Goal: Task Accomplishment & Management: Manage account settings

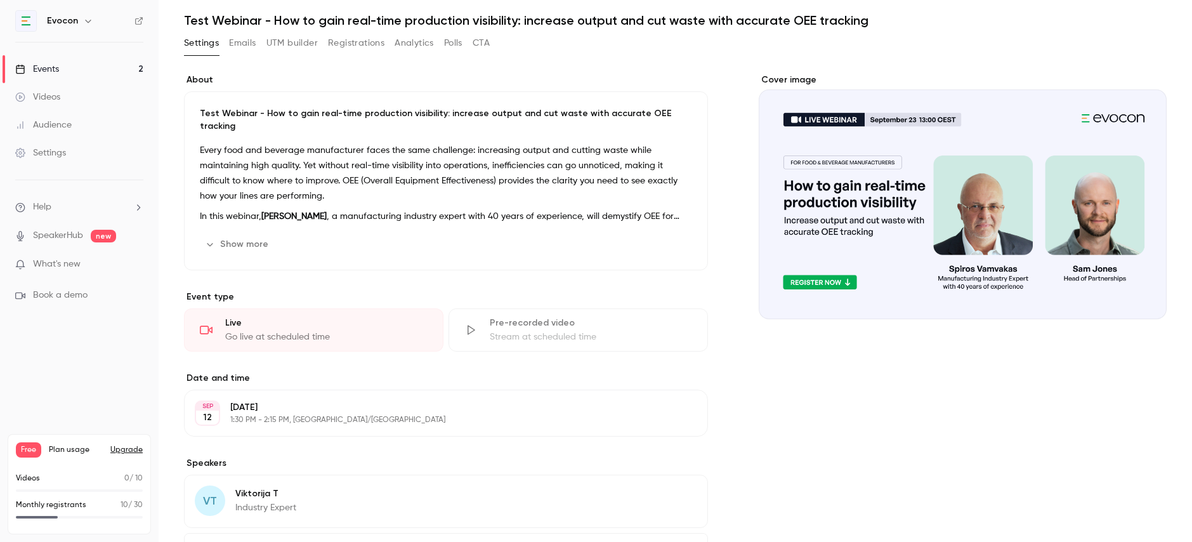
scroll to position [114, 0]
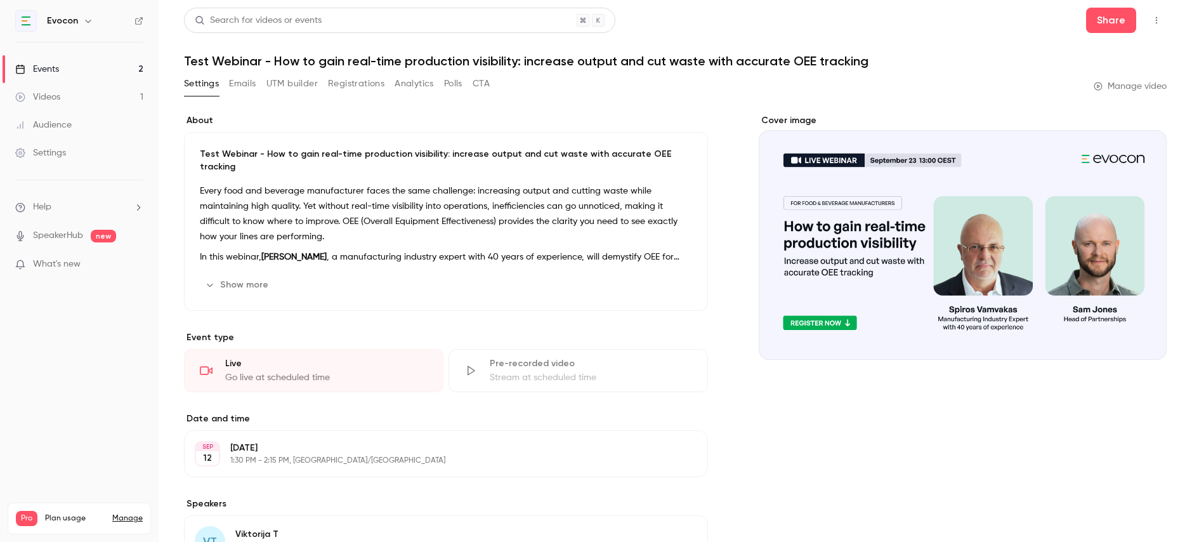
click at [351, 86] on button "Registrations" at bounding box center [356, 84] width 56 height 20
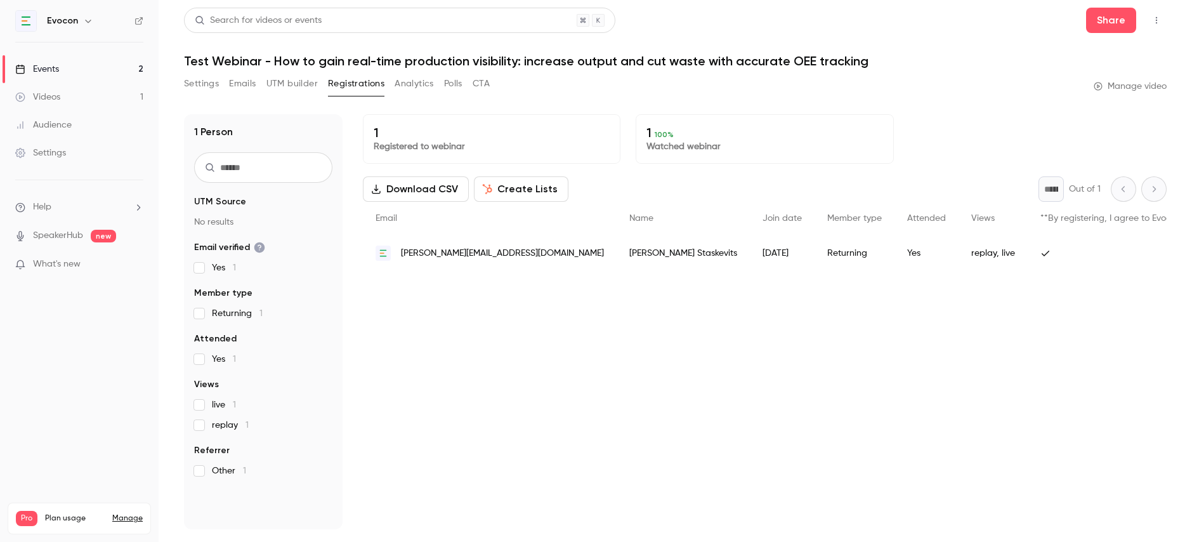
click at [120, 74] on link "Events 2" at bounding box center [79, 69] width 159 height 28
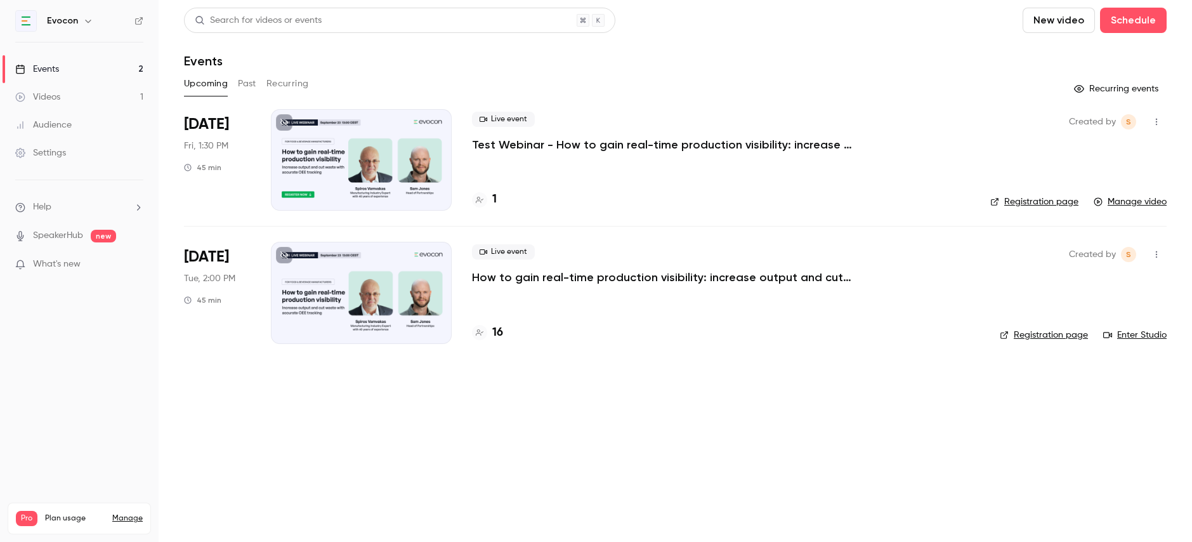
click at [538, 287] on div "Live event How to gain real-time production visibility: increase output and cut…" at bounding box center [725, 292] width 507 height 101
click at [531, 279] on p "How to gain real-time production visibility: increase output and cut waste with…" at bounding box center [662, 277] width 381 height 15
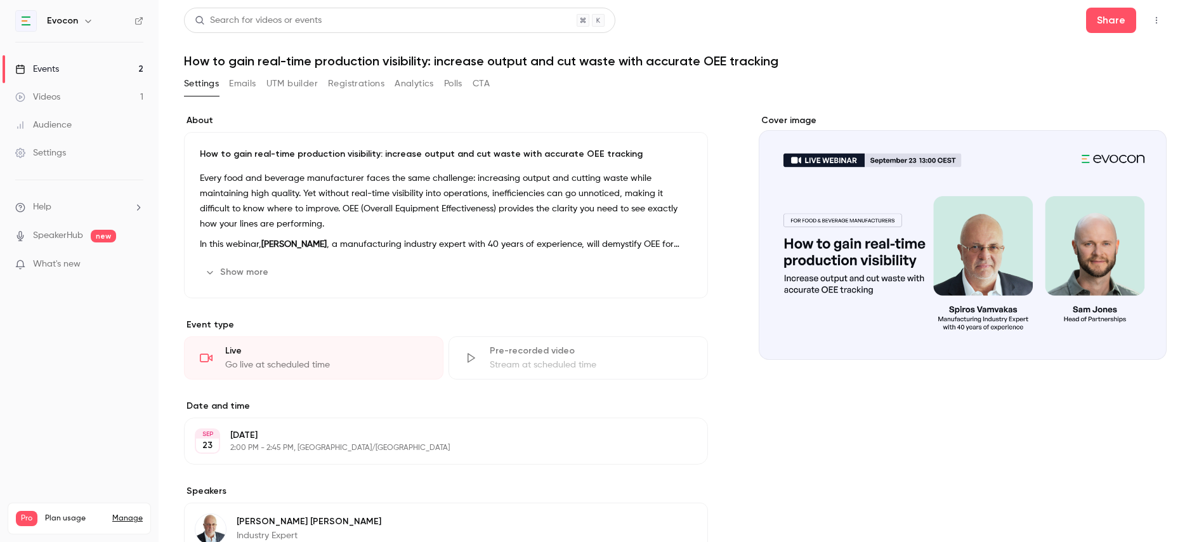
click at [345, 87] on button "Registrations" at bounding box center [356, 84] width 56 height 20
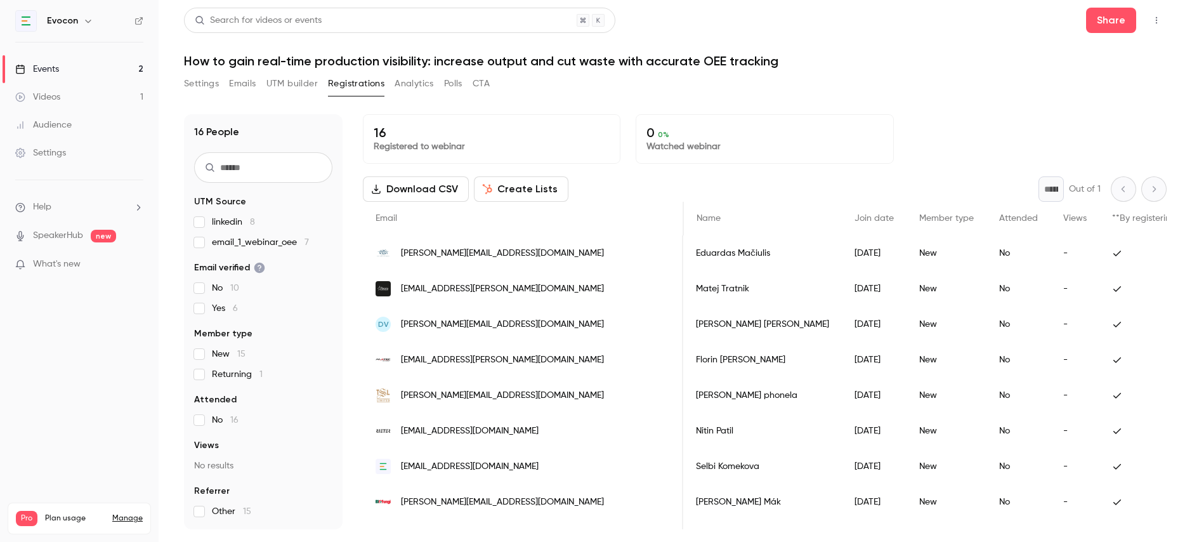
scroll to position [0, 1168]
click at [58, 68] on div "Events" at bounding box center [37, 69] width 44 height 13
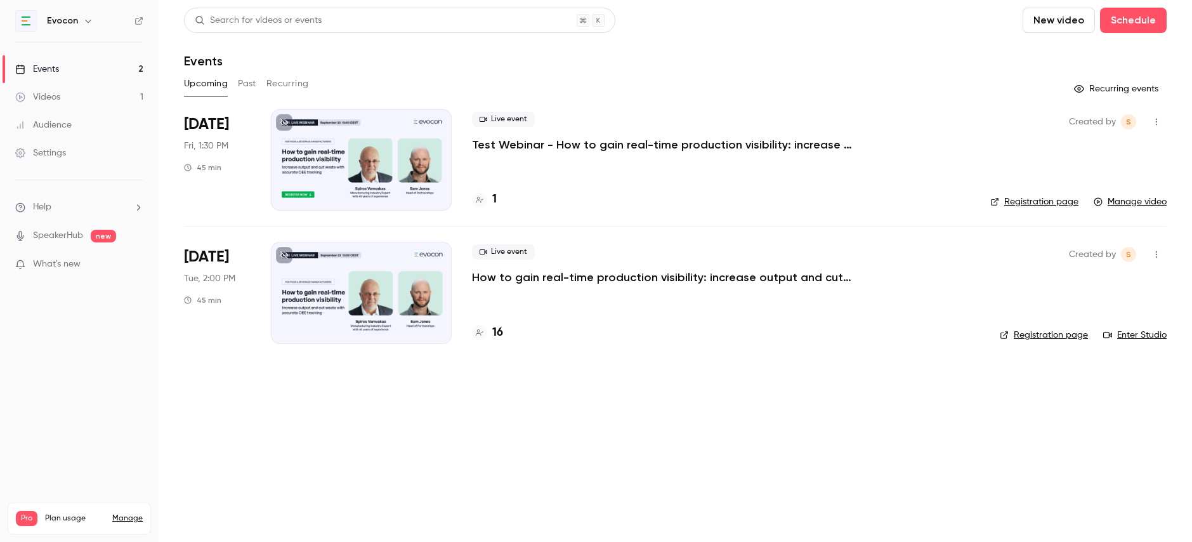
click at [1156, 116] on button "button" at bounding box center [1156, 122] width 20 height 20
click at [1078, 257] on div "Delete" at bounding box center [1107, 253] width 96 height 13
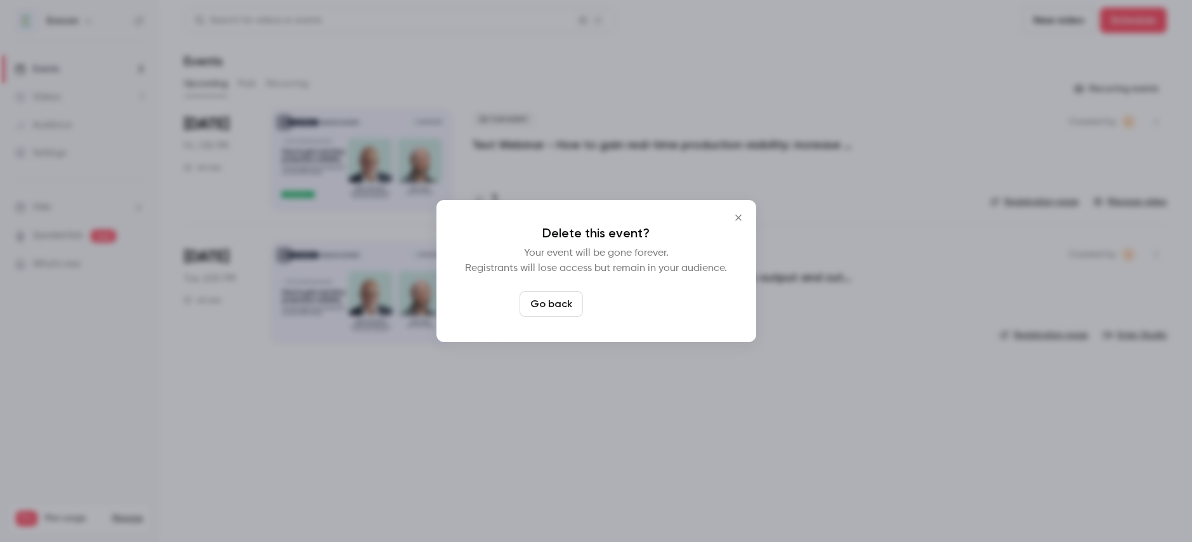
click at [639, 302] on button "Delete event" at bounding box center [630, 303] width 85 height 25
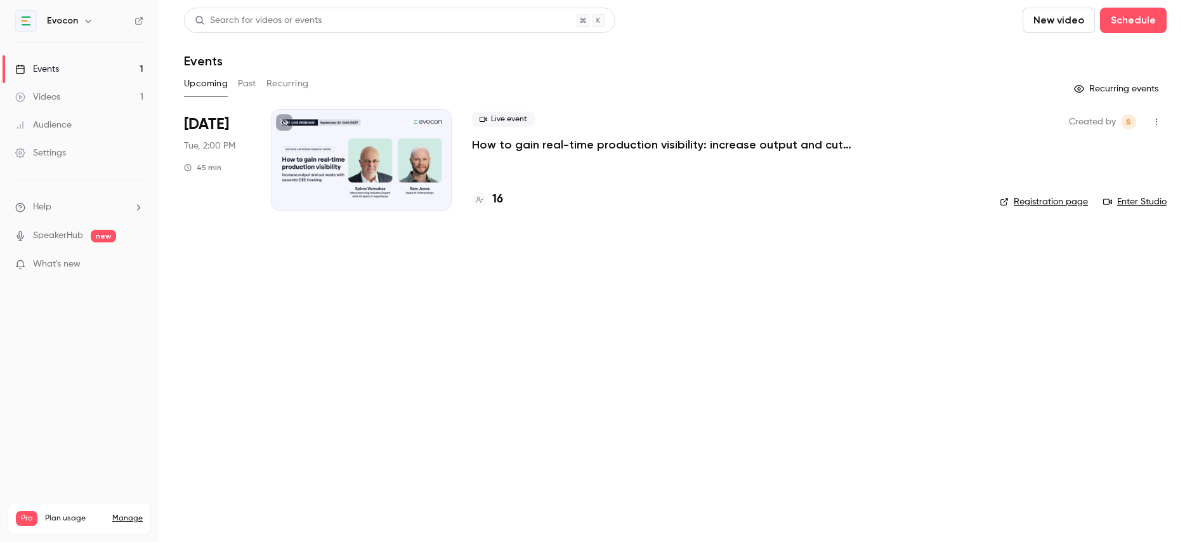
click at [1157, 122] on icon "button" at bounding box center [1156, 121] width 10 height 9
click at [1078, 217] on div "Duplicate" at bounding box center [1107, 220] width 96 height 13
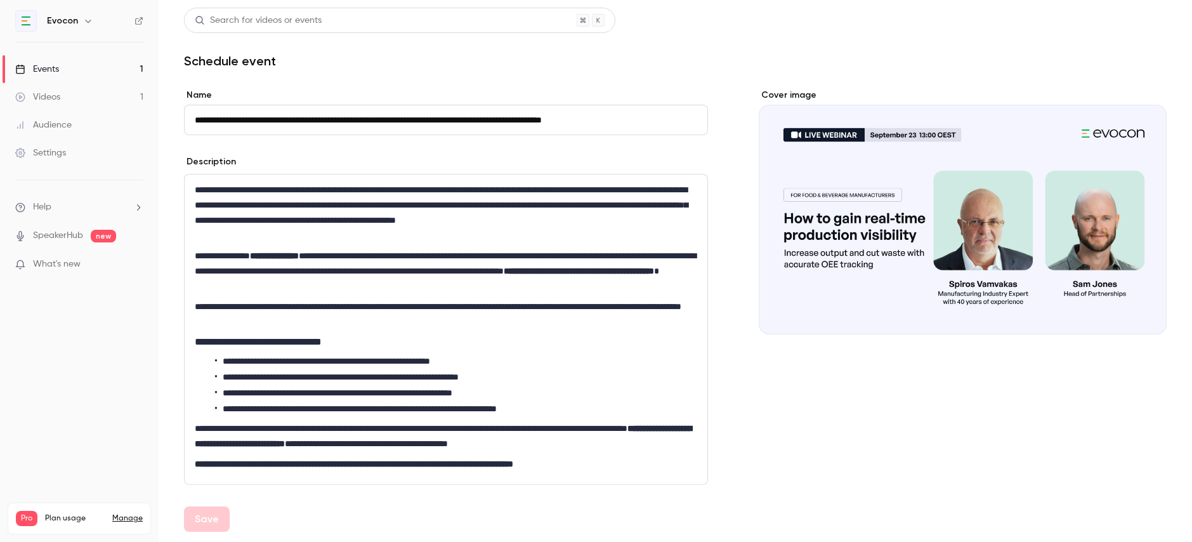
click at [251, 119] on input "**********" at bounding box center [446, 120] width 524 height 30
drag, startPoint x: 227, startPoint y: 119, endPoint x: 176, endPoint y: 121, distance: 51.4
click at [176, 121] on main "**********" at bounding box center [675, 271] width 1033 height 542
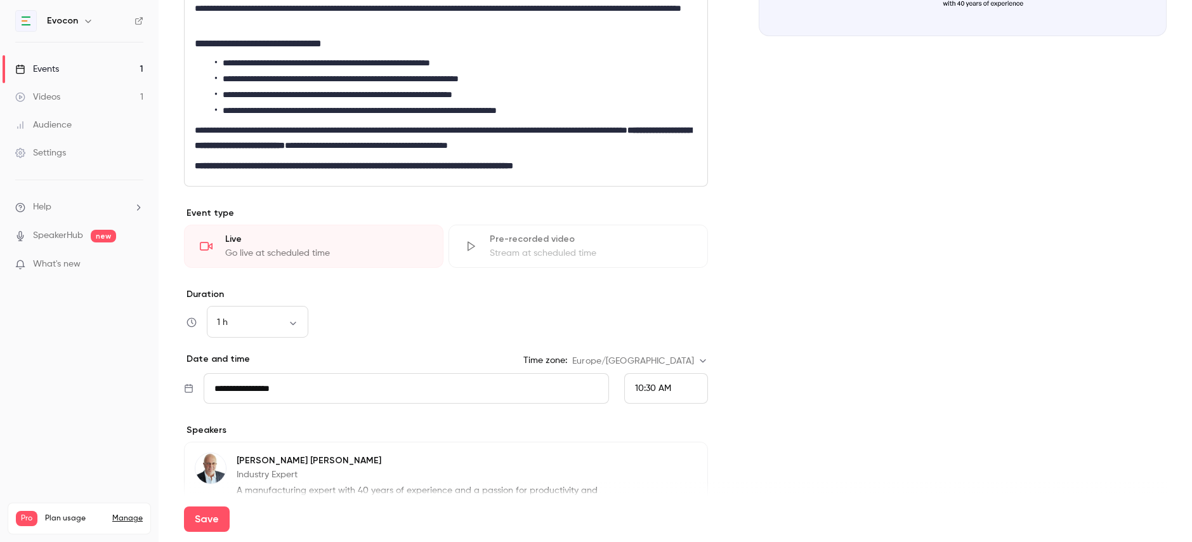
scroll to position [307, 0]
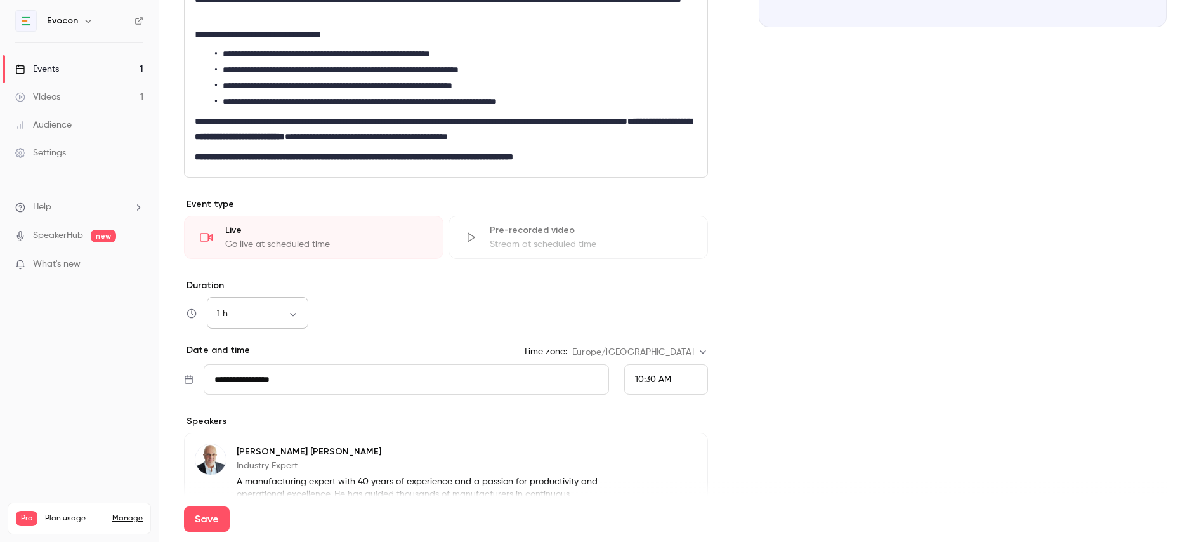
type input "**********"
click at [292, 315] on body "**********" at bounding box center [596, 271] width 1192 height 542
click at [265, 413] on li "45 min" at bounding box center [257, 413] width 101 height 33
type input "**"
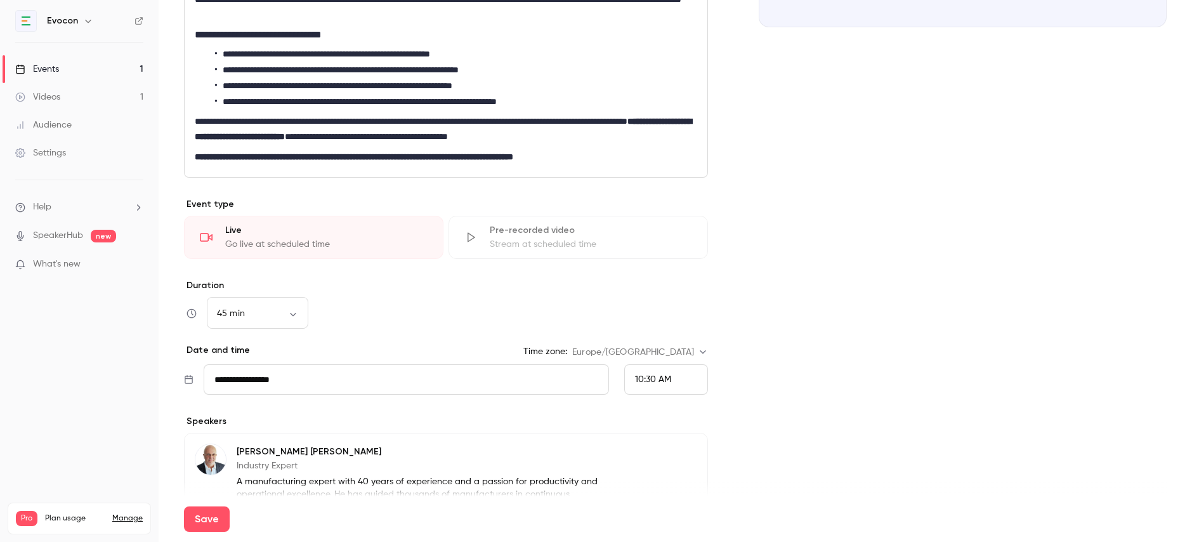
click at [344, 325] on div "45 min ** ​" at bounding box center [446, 313] width 524 height 30
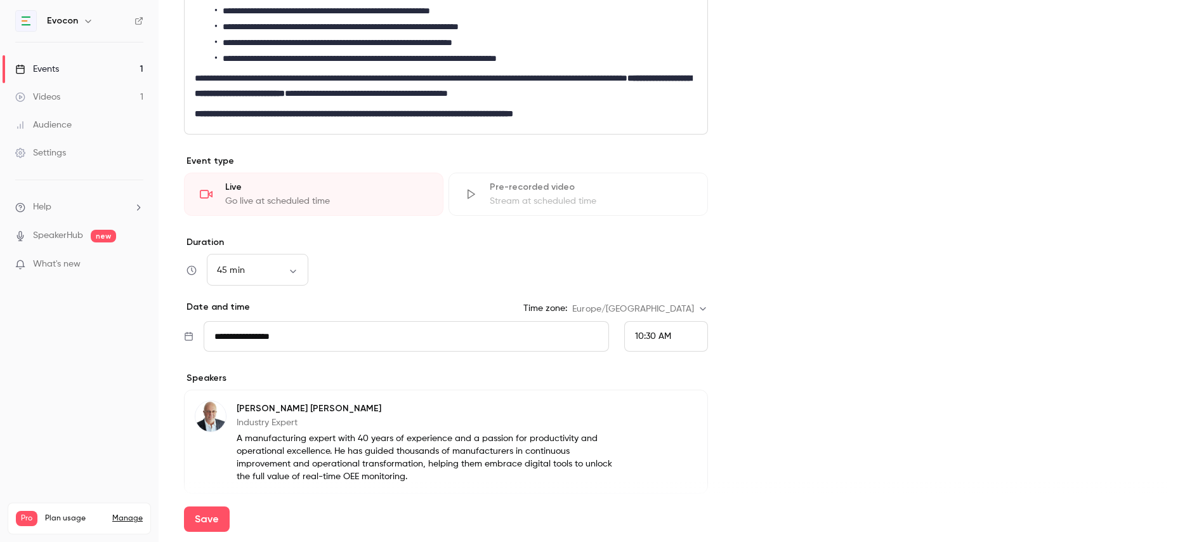
scroll to position [388, 0]
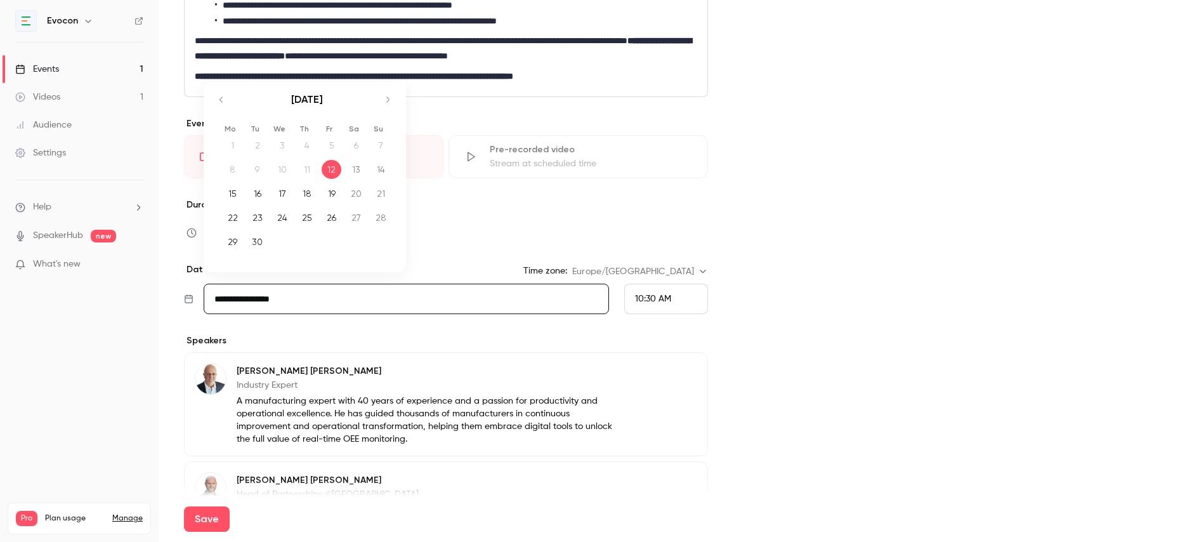
click at [271, 291] on input "**********" at bounding box center [406, 299] width 405 height 30
click at [256, 195] on div "16" at bounding box center [257, 193] width 20 height 19
type input "**********"
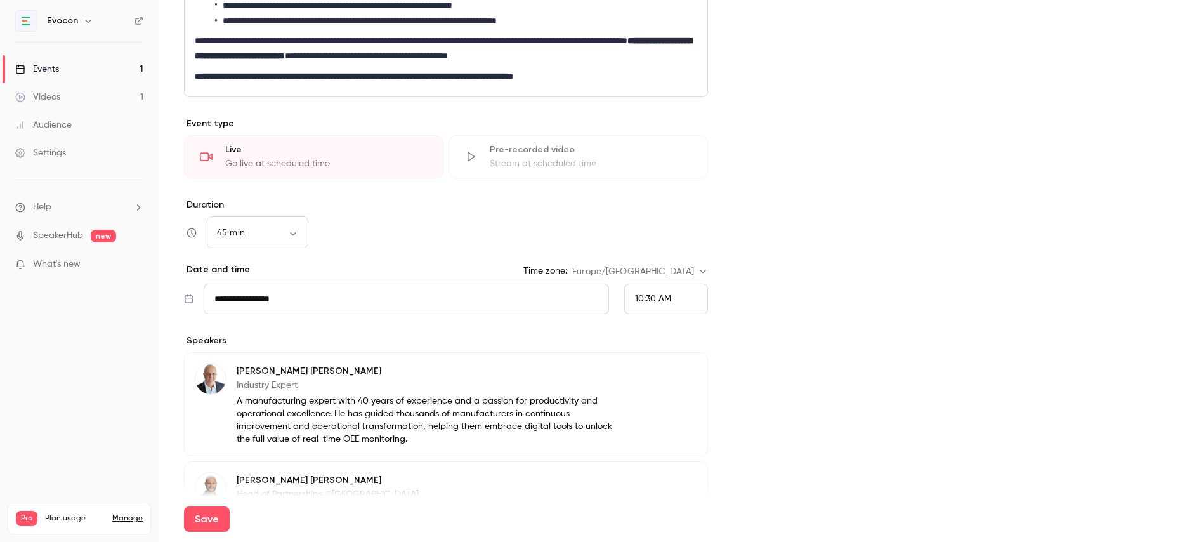
click at [674, 301] on div "10:30 AM" at bounding box center [666, 299] width 84 height 30
click at [652, 224] on div "3:00 PM" at bounding box center [666, 230] width 62 height 13
click at [812, 360] on div "Cover image" at bounding box center [963, 160] width 408 height 918
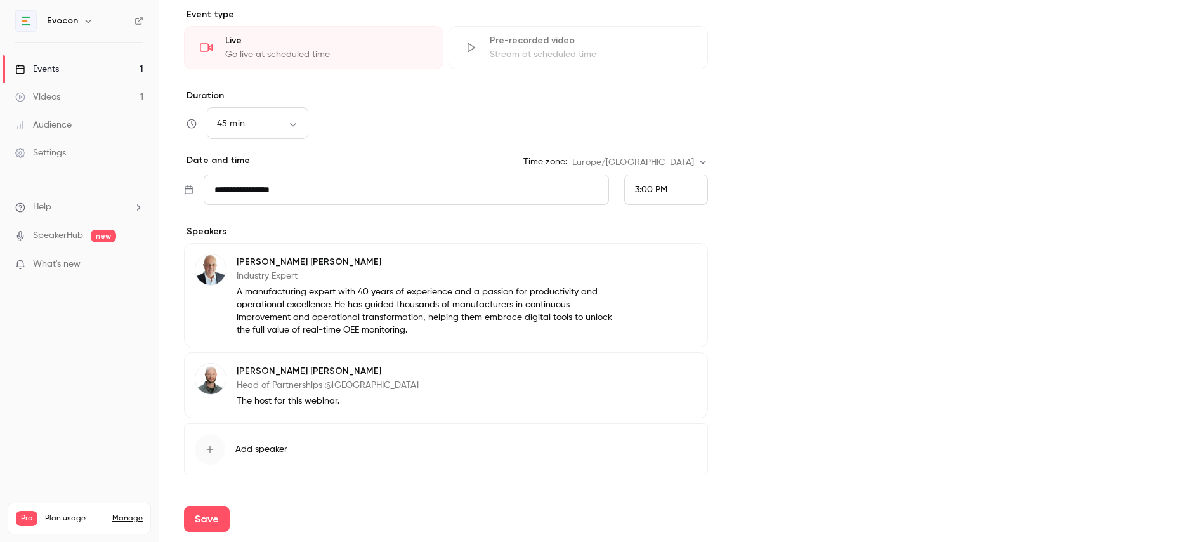
scroll to position [531, 0]
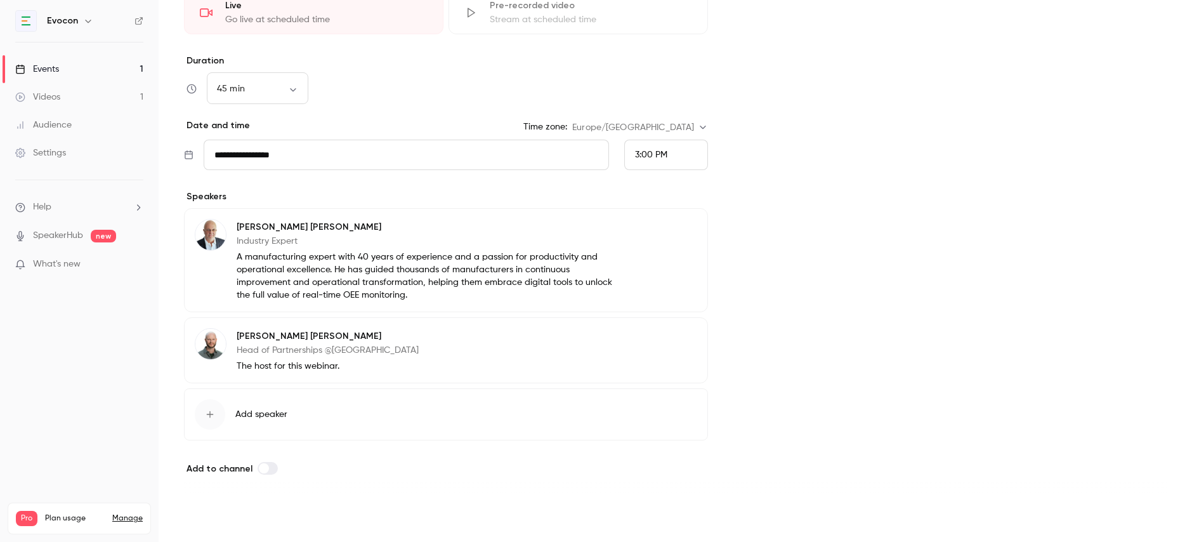
click at [202, 519] on button "Save" at bounding box center [207, 518] width 46 height 25
type input "**********"
type input "**"
type input "**********"
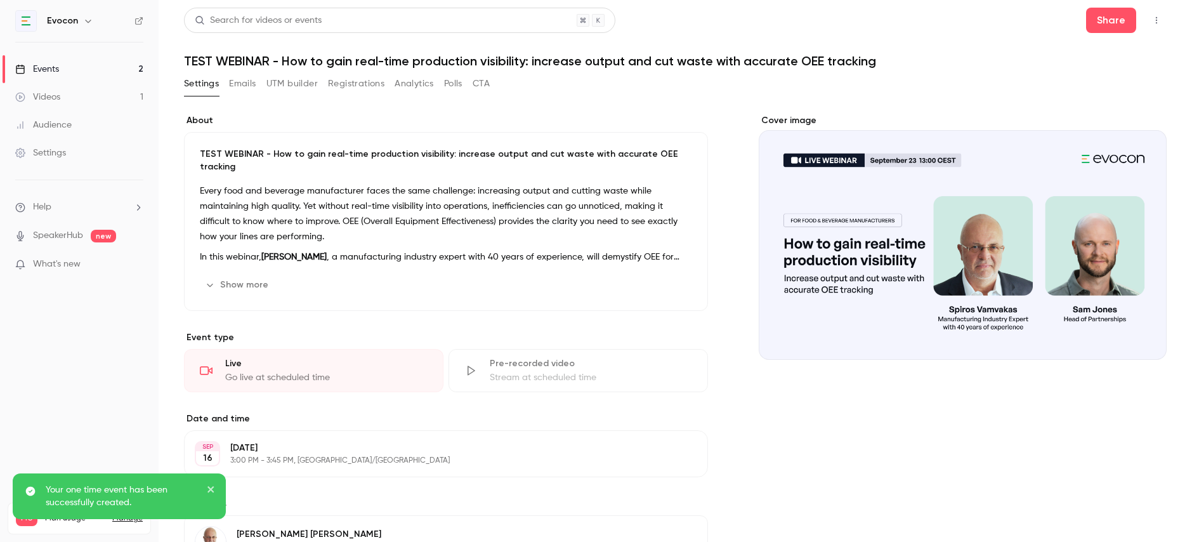
click at [59, 68] on div "Events" at bounding box center [37, 69] width 44 height 13
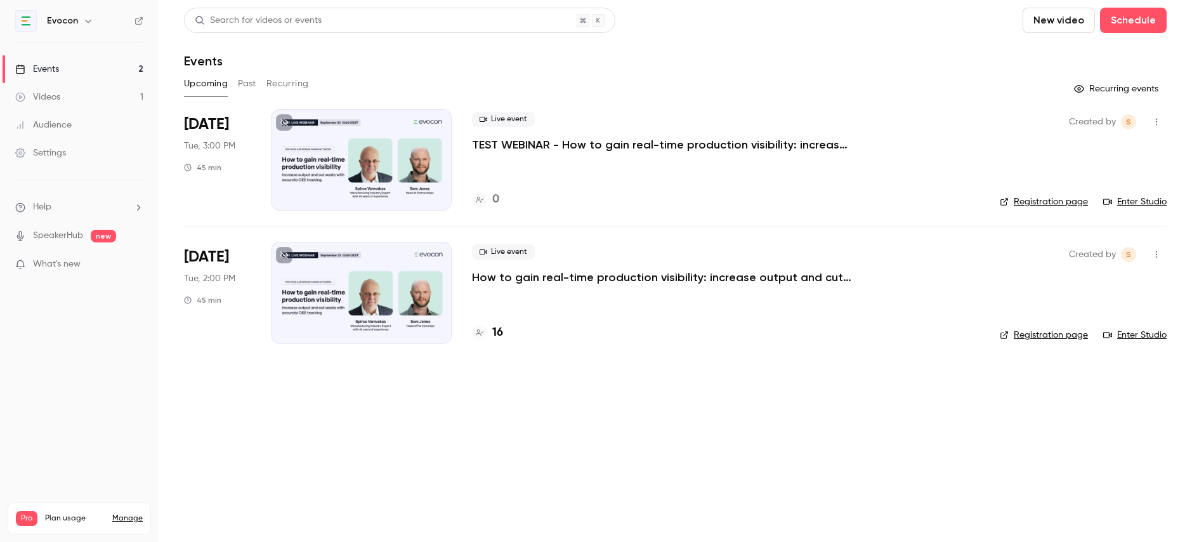
click at [1133, 200] on link "Enter Studio" at bounding box center [1134, 201] width 63 height 13
click at [520, 143] on p "TEST WEBINAR - How to gain real-time production visibility: increase output and…" at bounding box center [662, 144] width 381 height 15
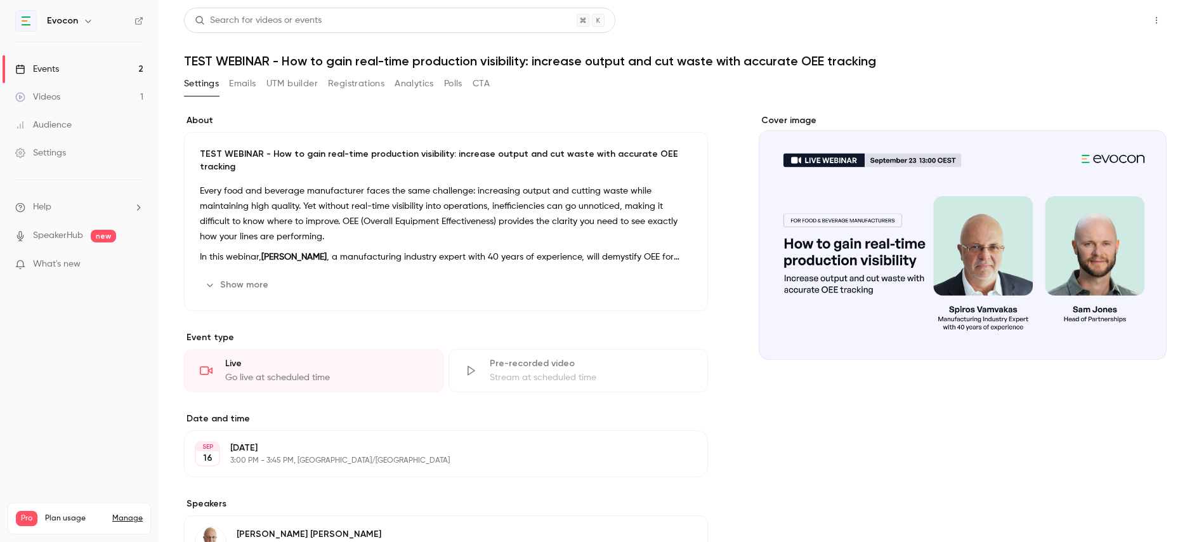
click at [1095, 25] on button "Share" at bounding box center [1111, 20] width 50 height 25
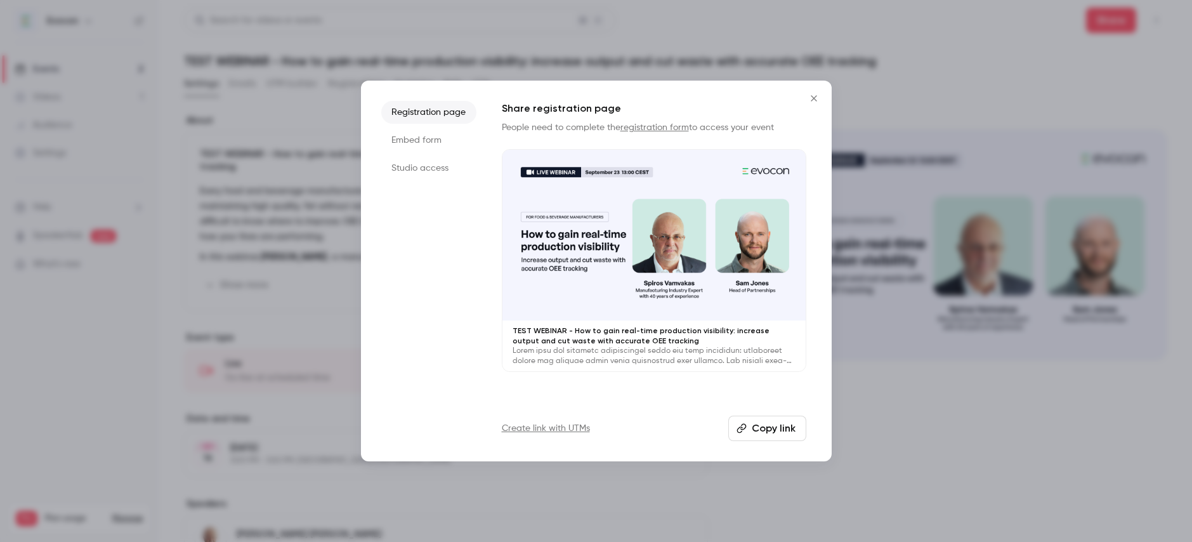
click at [399, 163] on li "Studio access" at bounding box center [428, 168] width 95 height 23
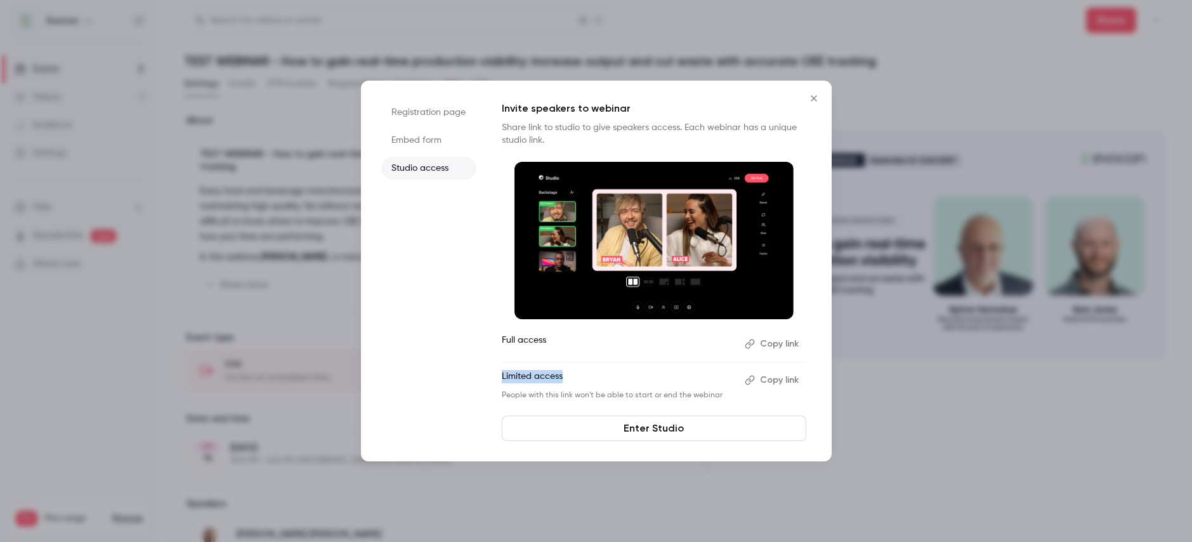
drag, startPoint x: 500, startPoint y: 372, endPoint x: 572, endPoint y: 372, distance: 71.7
click at [572, 372] on div "Registration page Embed form Studio access Invite speakers to webinar Share lin…" at bounding box center [596, 271] width 471 height 381
drag, startPoint x: 496, startPoint y: 394, endPoint x: 729, endPoint y: 396, distance: 233.4
click at [729, 396] on div "Registration page Embed form Studio access Invite speakers to webinar Share lin…" at bounding box center [596, 271] width 471 height 381
drag, startPoint x: 496, startPoint y: 342, endPoint x: 581, endPoint y: 342, distance: 85.0
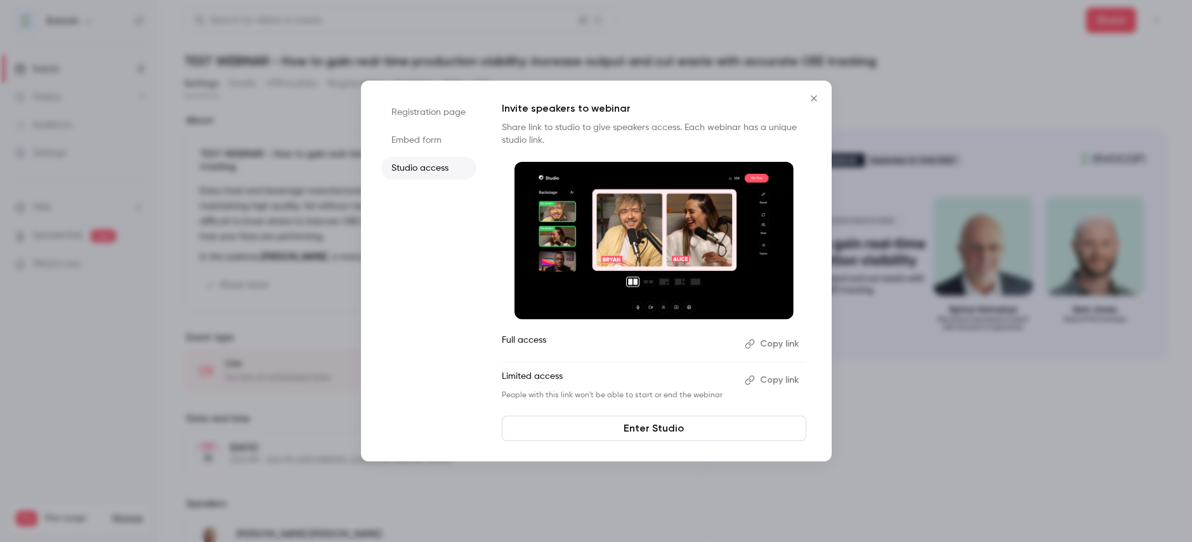
click at [581, 342] on div "Registration page Embed form Studio access Invite speakers to webinar Share lin…" at bounding box center [596, 271] width 471 height 381
click at [785, 346] on button "Copy link" at bounding box center [773, 344] width 67 height 20
click at [808, 100] on icon "Close" at bounding box center [813, 98] width 15 height 10
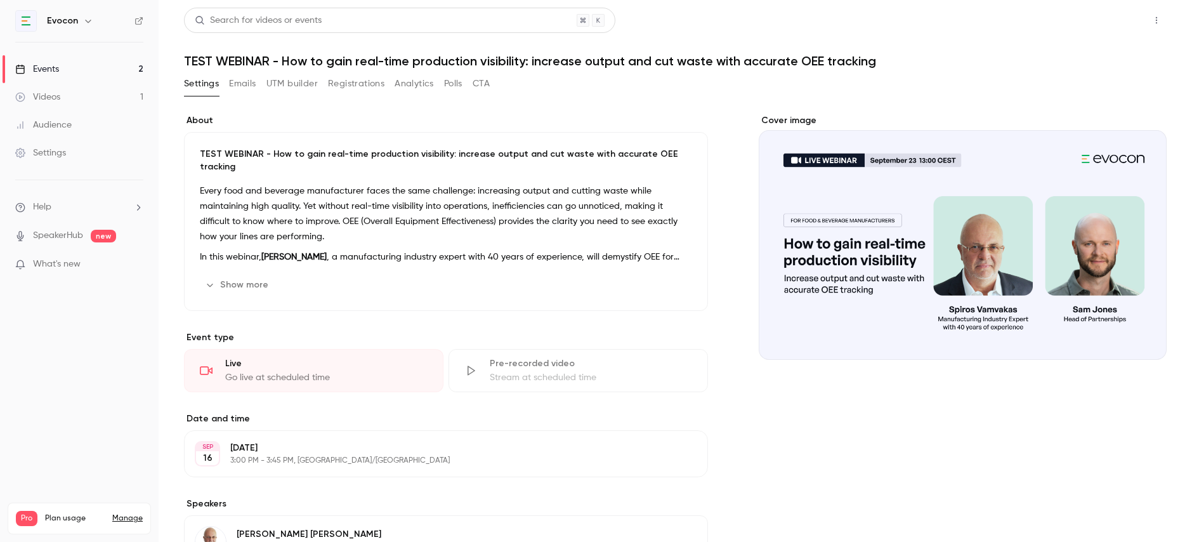
click at [1118, 24] on button "Share" at bounding box center [1111, 20] width 50 height 25
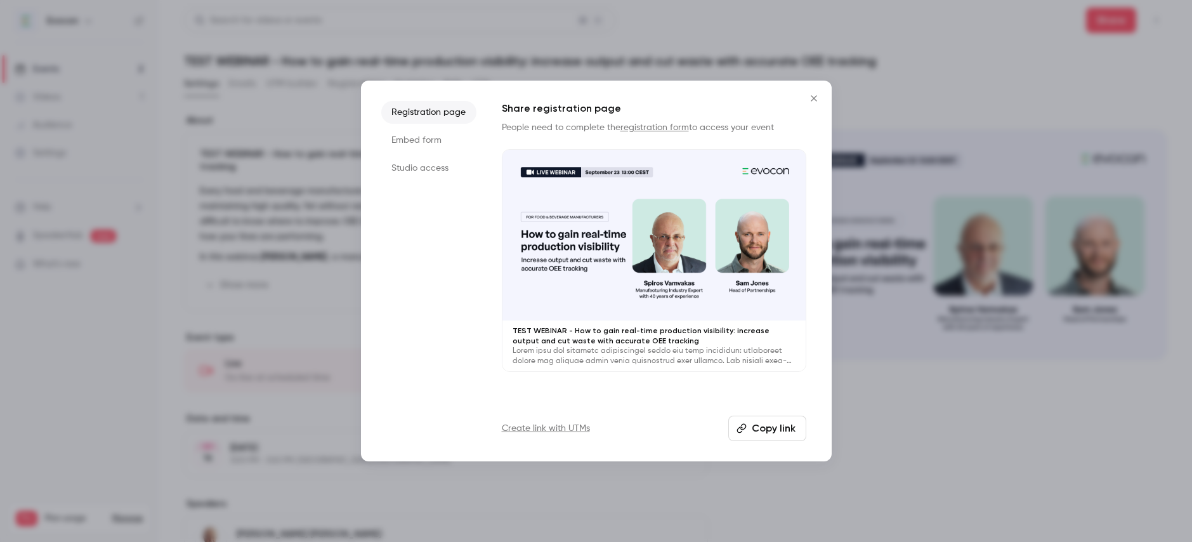
click at [410, 155] on ul "Registration page Embed form Studio access" at bounding box center [428, 271] width 95 height 340
click at [411, 169] on li "Studio access" at bounding box center [428, 168] width 95 height 23
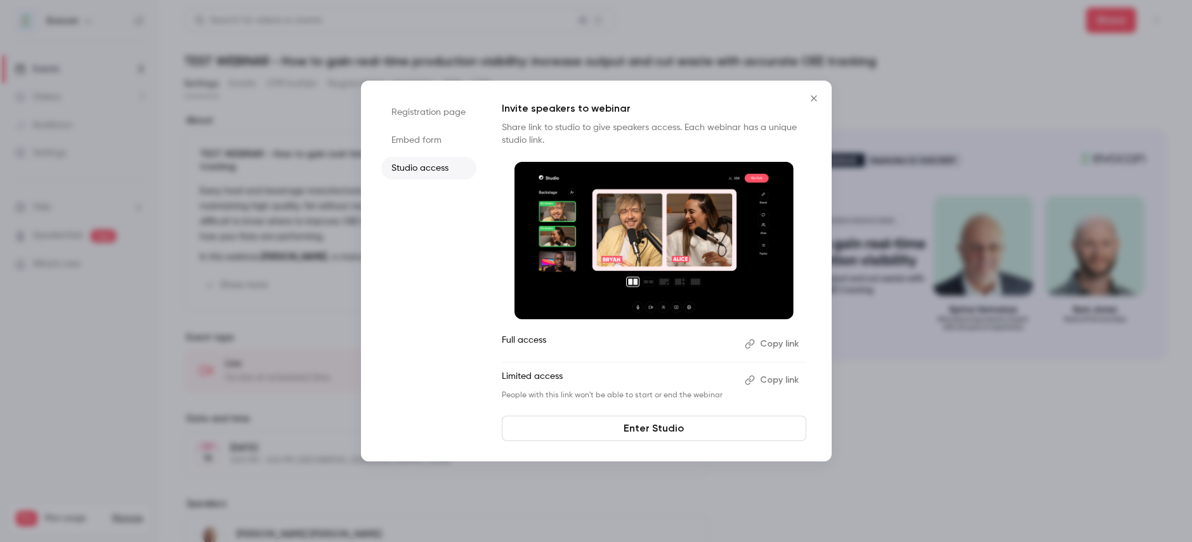
click at [712, 427] on link "Enter Studio" at bounding box center [654, 427] width 304 height 25
click at [817, 97] on icon "Close" at bounding box center [813, 98] width 15 height 10
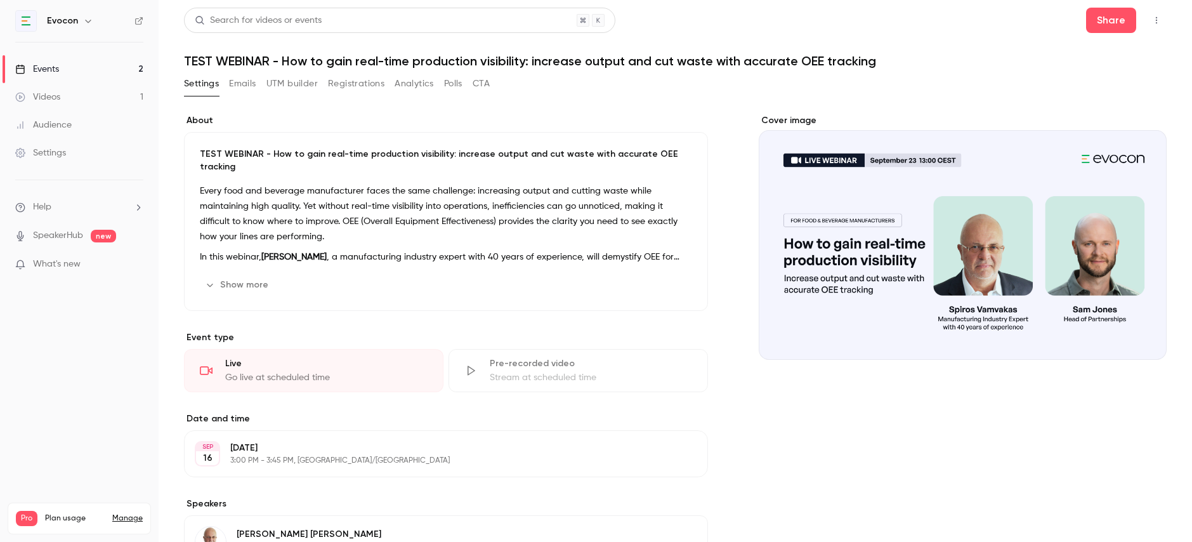
click at [48, 64] on div "Events" at bounding box center [37, 69] width 44 height 13
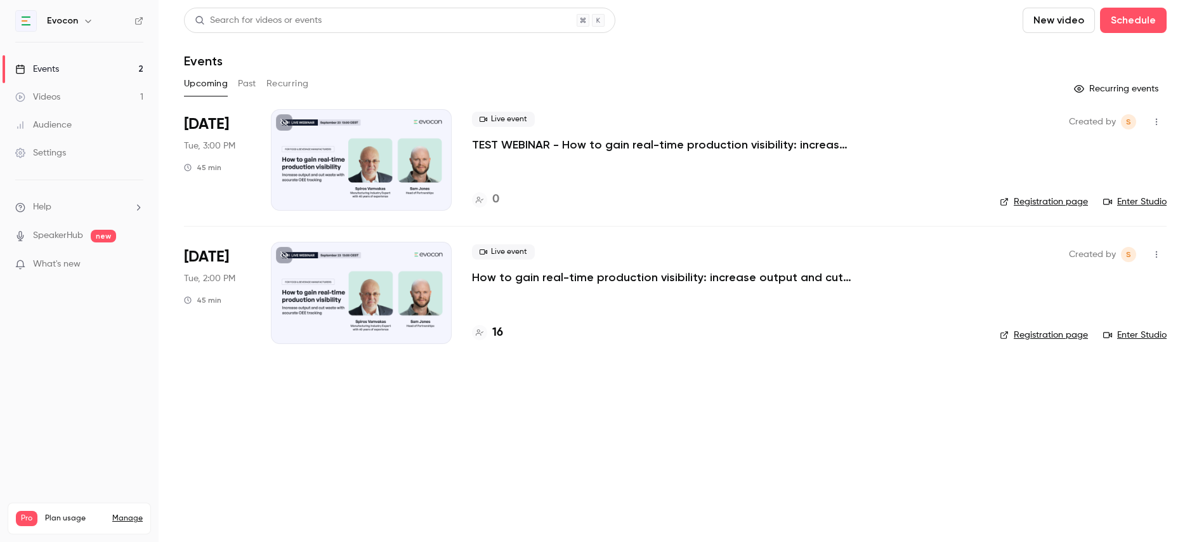
click at [529, 278] on p "How to gain real-time production visibility: increase output and cut waste with…" at bounding box center [662, 277] width 381 height 15
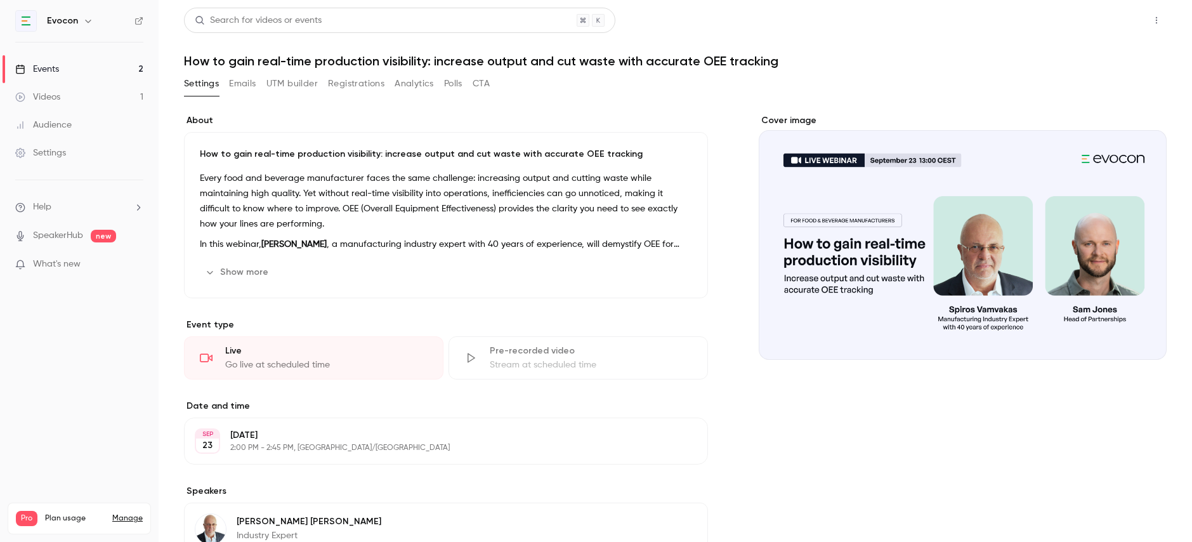
click at [1109, 23] on button "Share" at bounding box center [1111, 20] width 50 height 25
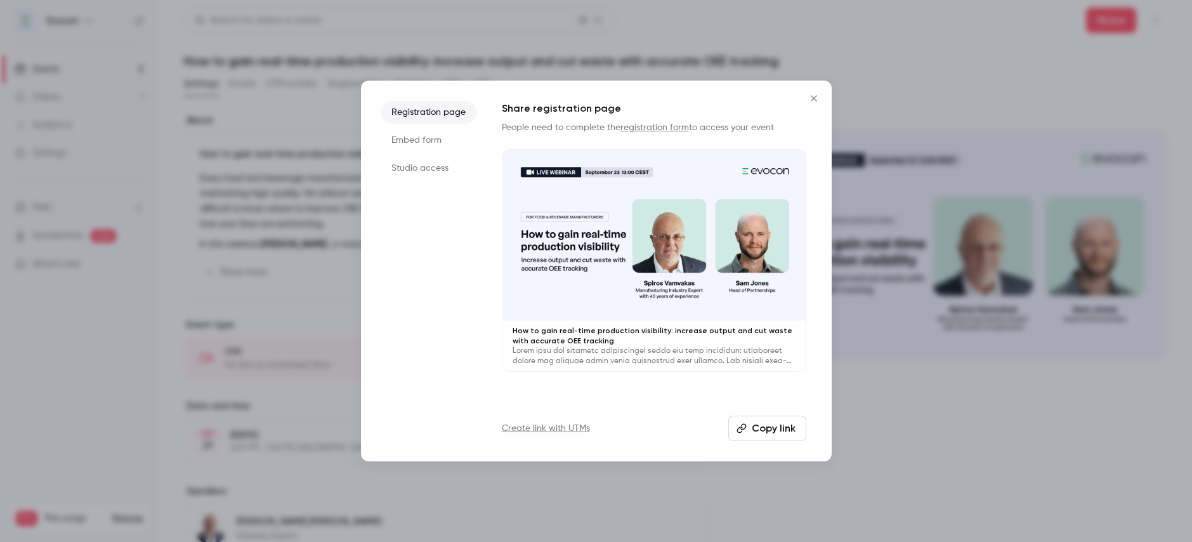
click at [401, 167] on li "Studio access" at bounding box center [428, 168] width 95 height 23
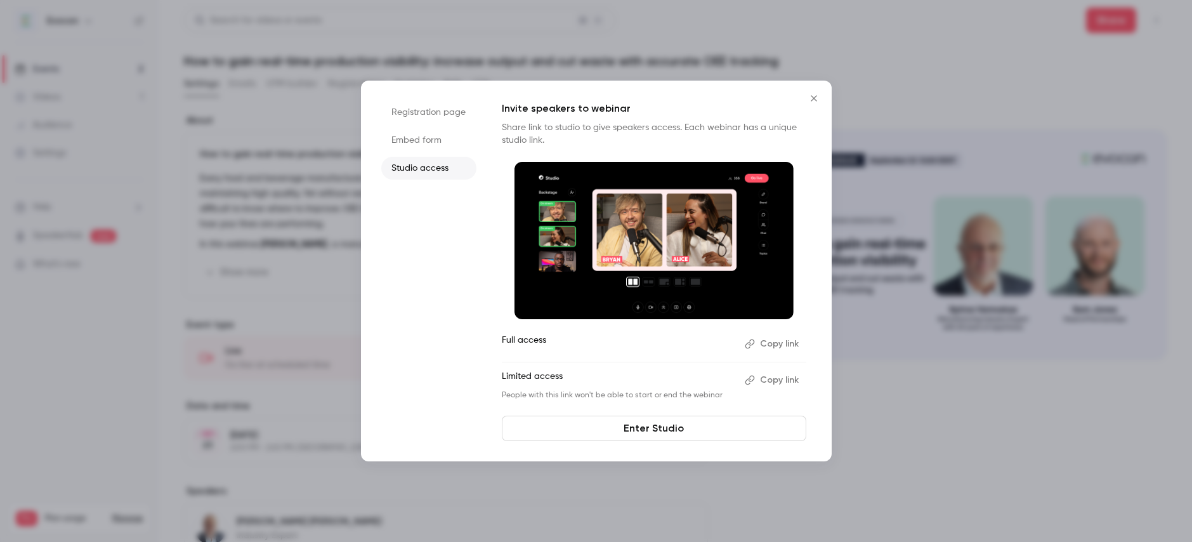
click at [779, 338] on button "Copy link" at bounding box center [773, 344] width 67 height 20
click at [769, 342] on button "Copy link" at bounding box center [773, 344] width 67 height 20
click at [812, 95] on icon "Close" at bounding box center [813, 98] width 15 height 10
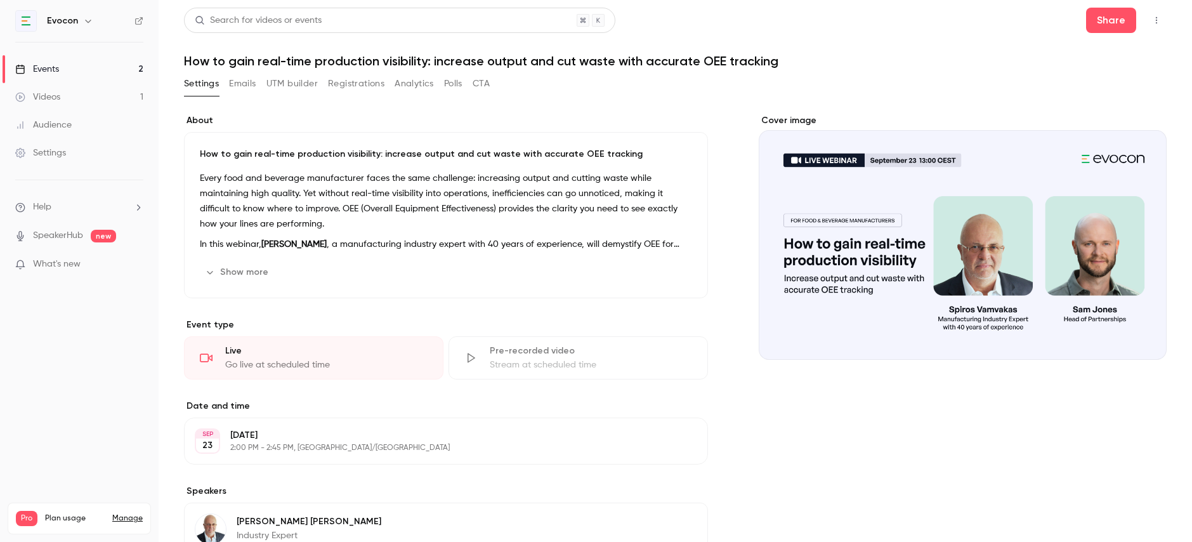
click at [290, 62] on h1 "How to gain real-time production visibility: increase output and cut waste with…" at bounding box center [675, 60] width 982 height 15
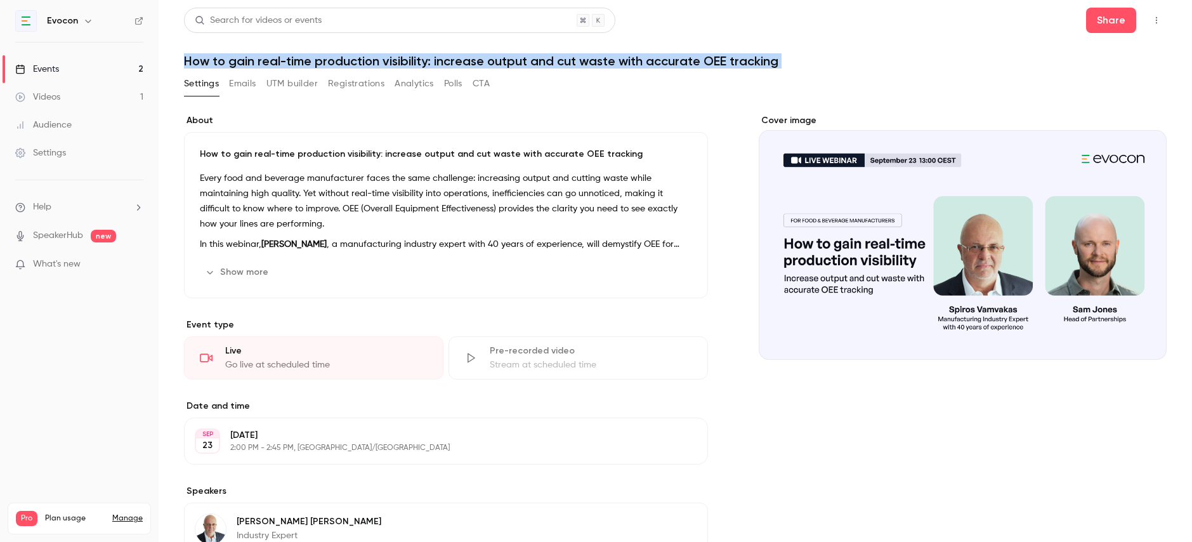
copy div "How to gain real-time production visibility: increase output and cut waste with…"
click at [68, 68] on link "Events 2" at bounding box center [79, 69] width 159 height 28
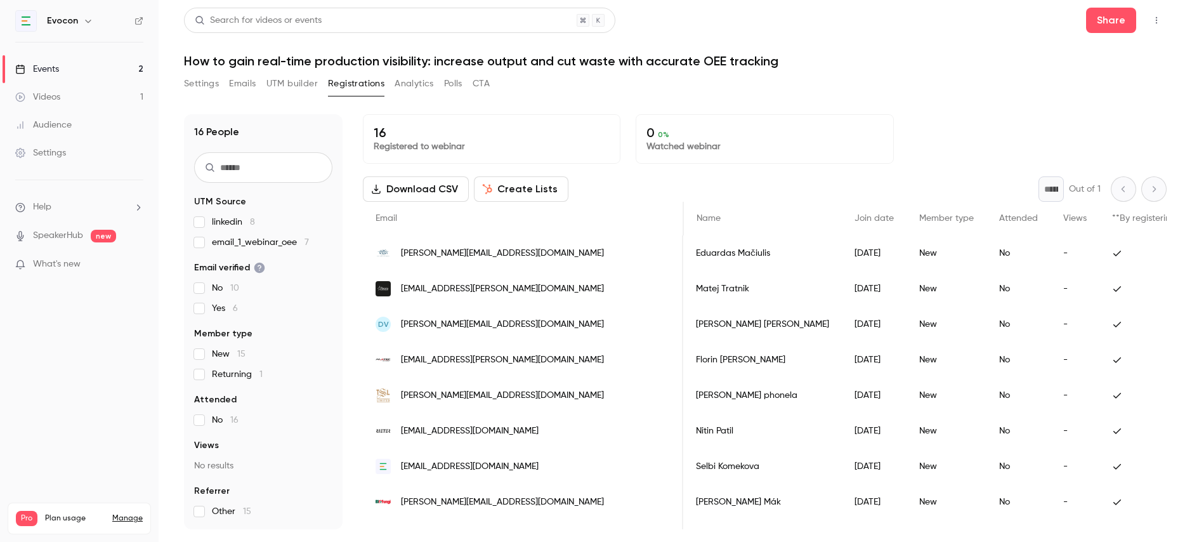
scroll to position [0, 1156]
